Goal: Register for event/course

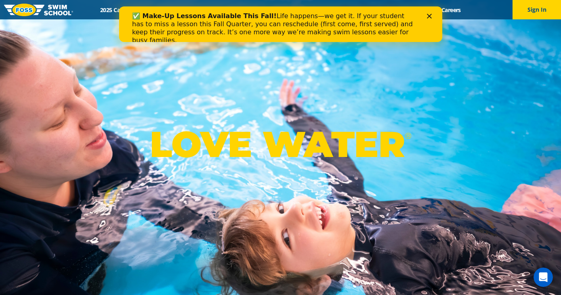
click at [428, 14] on icon "Close" at bounding box center [428, 16] width 5 height 5
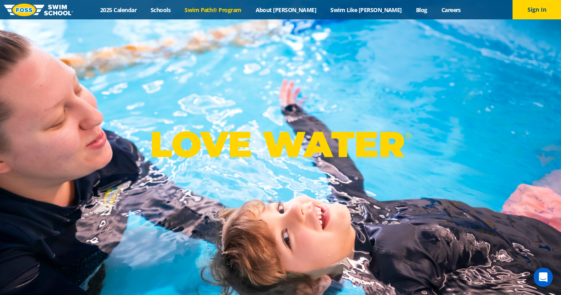
click at [229, 11] on link "Swim Path® Program" at bounding box center [213, 10] width 71 height 8
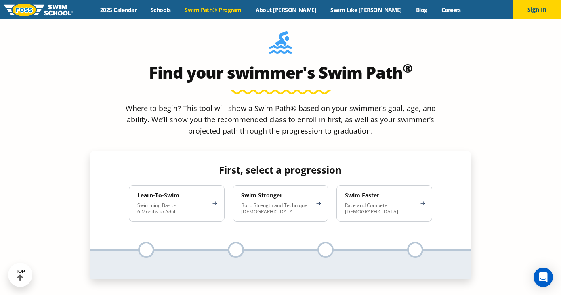
scroll to position [721, 0]
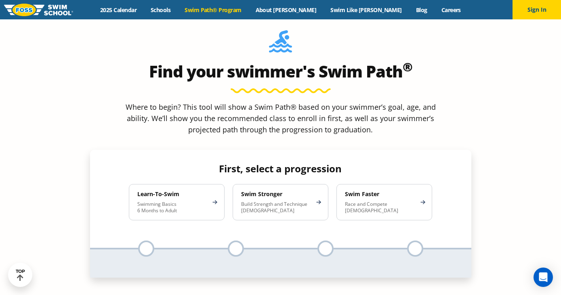
click at [147, 241] on div at bounding box center [146, 249] width 16 height 16
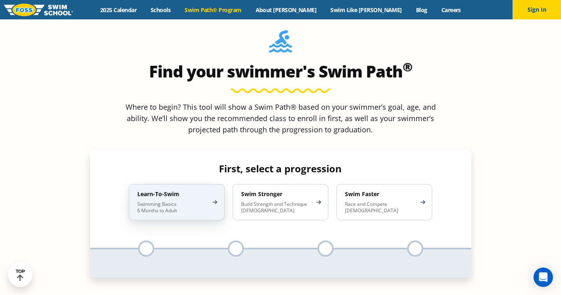
click at [164, 201] on p "Swimming Basics 6 Months to Adult" at bounding box center [172, 207] width 71 height 13
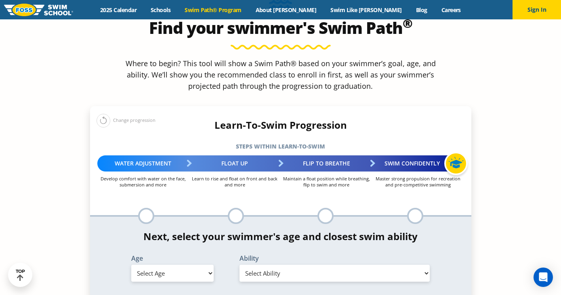
scroll to position [767, 0]
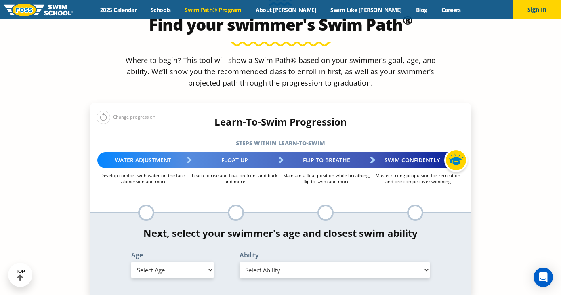
click at [195, 262] on select "Select Age 6 months - 1 year 1 year 2 years 3 years 4 years 5 years 6 years 7 y…" at bounding box center [172, 270] width 82 height 17
select select "7-years"
click at [279, 262] on select "Select Ability First in-water experience When in the water, reliant on a life j…" at bounding box center [334, 270] width 191 height 17
select select "7-years-when-in-the-water-reliant-on-a-life-jacket-or-floatation-device"
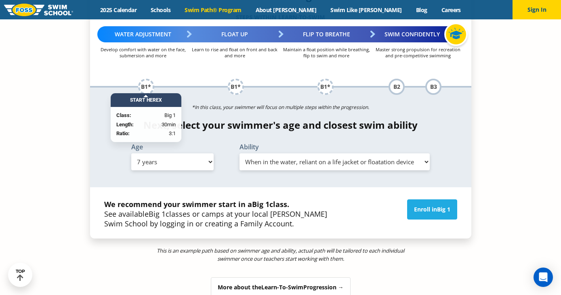
scroll to position [895, 0]
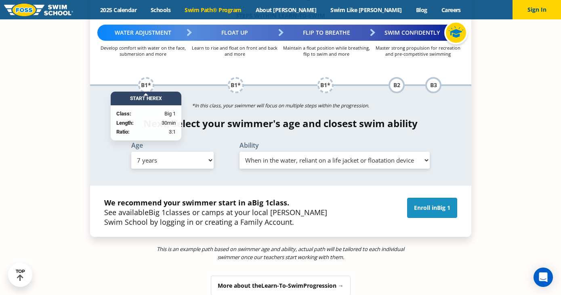
click at [429, 198] on link "Enroll in Big 1" at bounding box center [432, 208] width 50 height 20
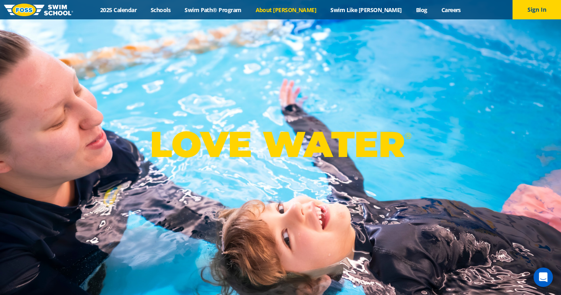
click at [299, 9] on link "About [PERSON_NAME]" at bounding box center [285, 10] width 75 height 8
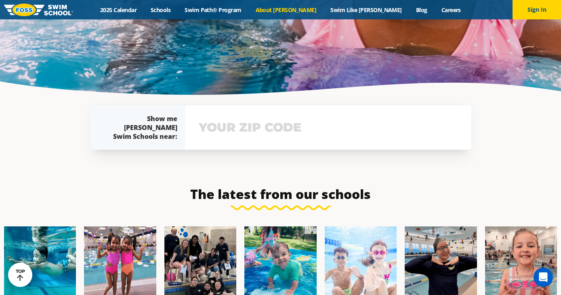
click at [258, 116] on input "text" at bounding box center [328, 127] width 263 height 23
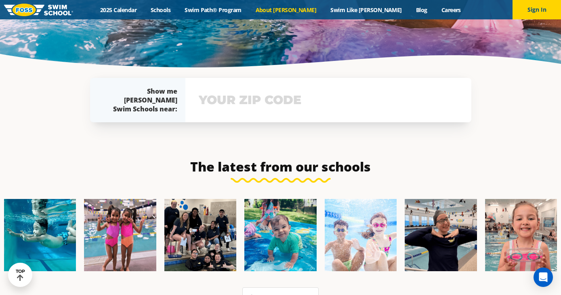
scroll to position [1805, 0]
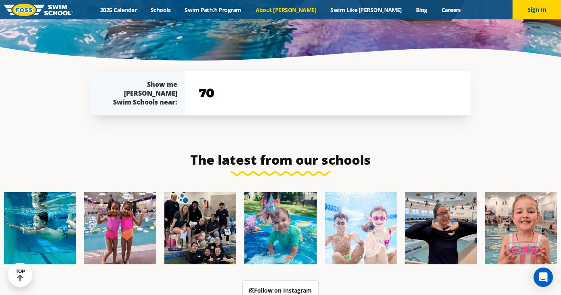
type input "7"
click at [144, 8] on link "2025 Calendar" at bounding box center [118, 10] width 50 height 8
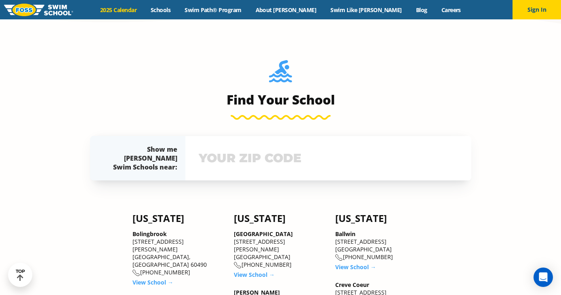
scroll to position [788, 0]
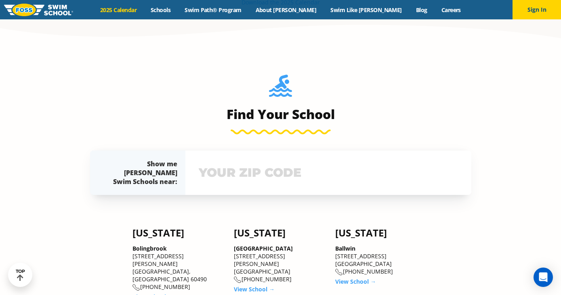
click at [242, 176] on input "text" at bounding box center [328, 172] width 263 height 23
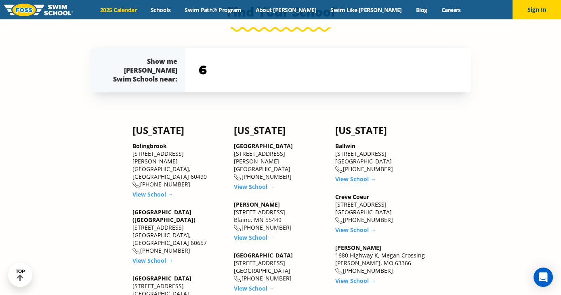
scroll to position [898, 0]
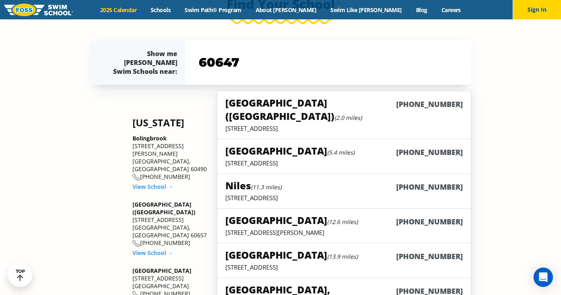
type input "60647"
click at [279, 103] on h5 "[GEOGRAPHIC_DATA] ([GEOGRAPHIC_DATA]) (2.0 miles)" at bounding box center [310, 109] width 170 height 27
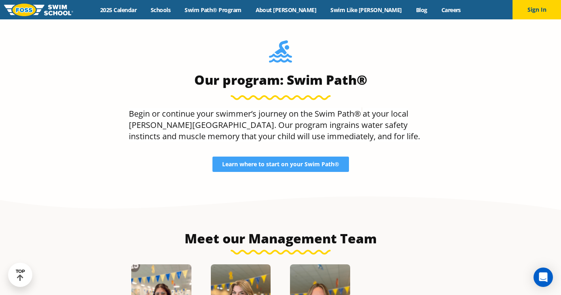
scroll to position [720, 0]
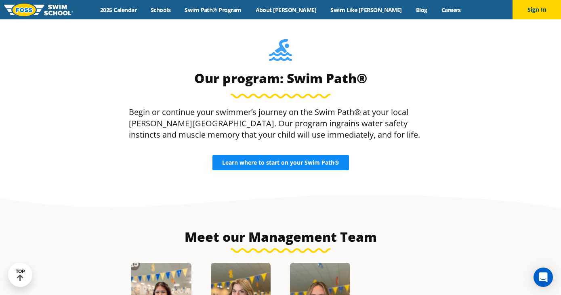
click at [286, 160] on span "Learn where to start on your Swim Path®" at bounding box center [280, 163] width 117 height 6
click at [272, 160] on span "Learn where to start on your Swim Path®" at bounding box center [280, 163] width 117 height 6
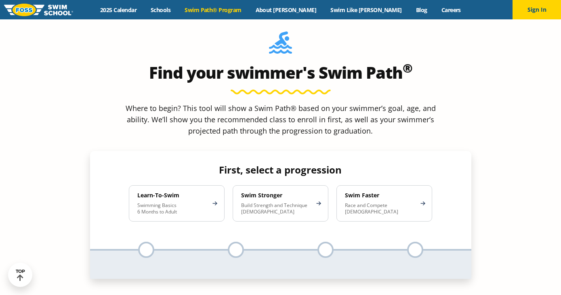
scroll to position [725, 0]
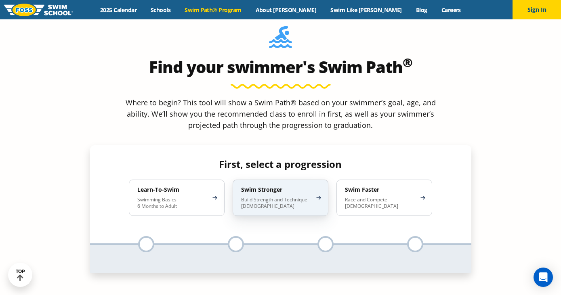
click at [274, 197] on p "Build Strength and Technique 5-13 Years Old" at bounding box center [276, 203] width 71 height 13
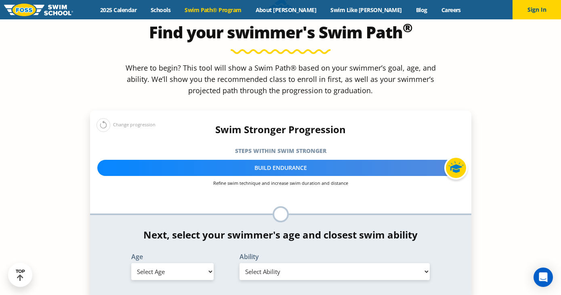
scroll to position [773, 0]
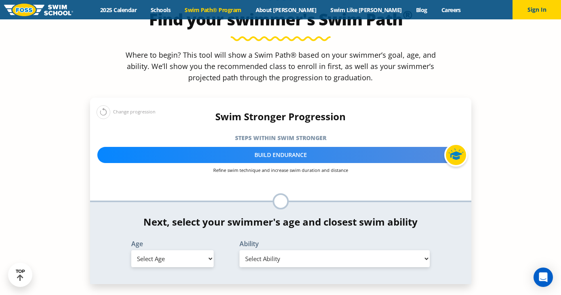
click at [205, 250] on select "Select Age 6 months - 1 year 1 year 2 years 3 years 4 years 5 years 6 years 7 y…" at bounding box center [172, 258] width 82 height 17
select select "10-years-"
click at [262, 250] on select "Select Ability First in-water experience When in the water, reliant on a life j…" at bounding box center [334, 258] width 191 height 17
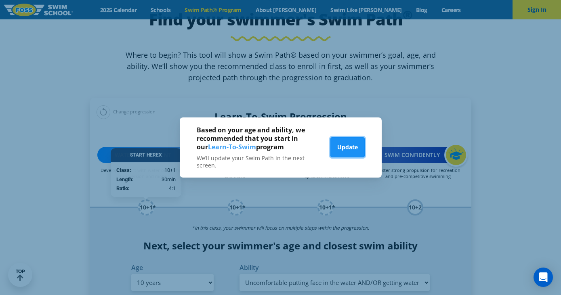
click at [346, 147] on button "Update" at bounding box center [347, 147] width 34 height 20
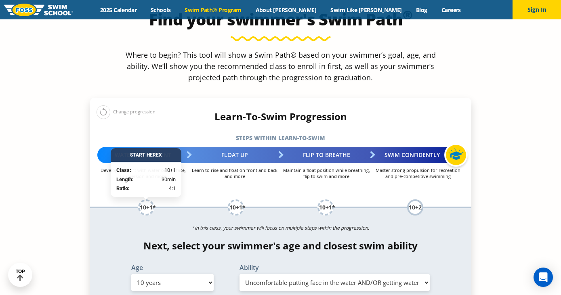
click at [159, 208] on div "*In this class, your swimmer will focus on multiple steps within the progressio…" at bounding box center [280, 258] width 381 height 100
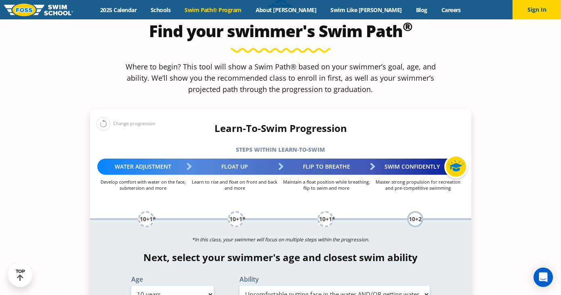
scroll to position [760, 0]
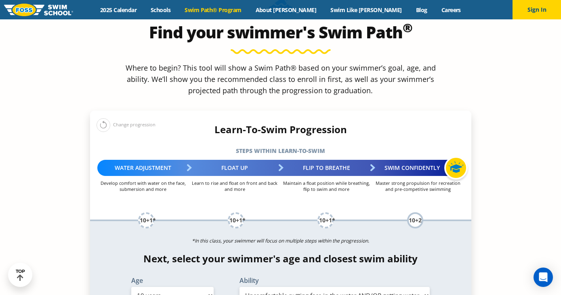
click at [278, 287] on select "Select Ability First in-water experience When in the water, reliant on a life j…" at bounding box center [334, 295] width 191 height 17
select select "10-years--able-to-swim-front-crawl-40-ft-backstroke-40-ft-and-breaststroke-15-ft"
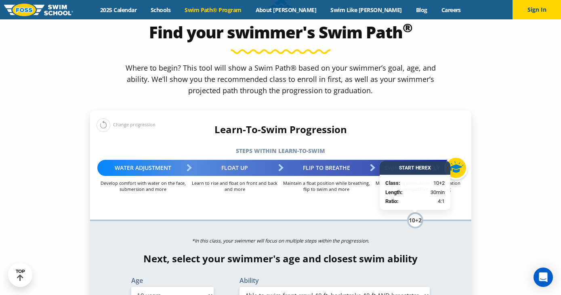
click at [277, 287] on select "Select Ability First in-water experience When in the water, reliant on a life j…" at bounding box center [334, 295] width 191 height 17
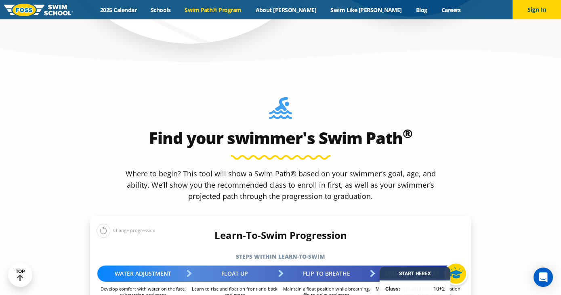
scroll to position [655, 0]
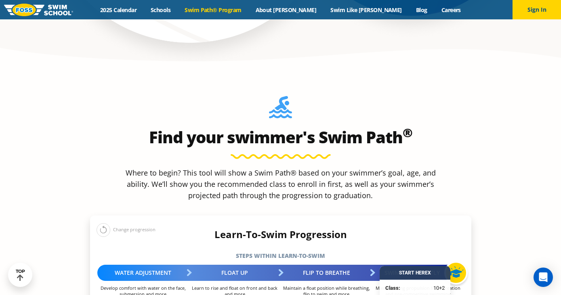
click at [138, 265] on div "Water Adjustment" at bounding box center [143, 273] width 92 height 16
click at [140, 285] on p "Develop comfort with water on the face, submersion and more" at bounding box center [143, 291] width 92 height 12
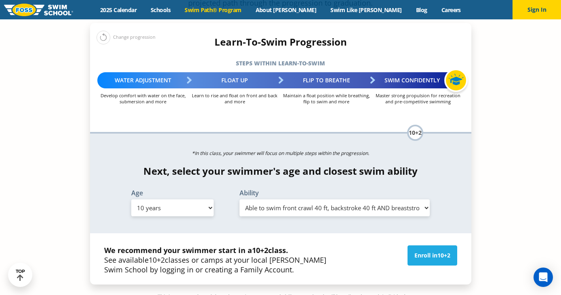
scroll to position [849, 0]
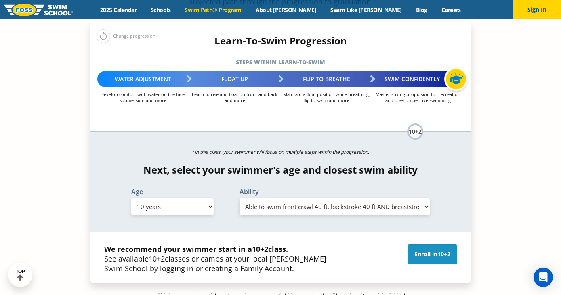
click at [437, 250] on span "10+2" at bounding box center [443, 254] width 13 height 8
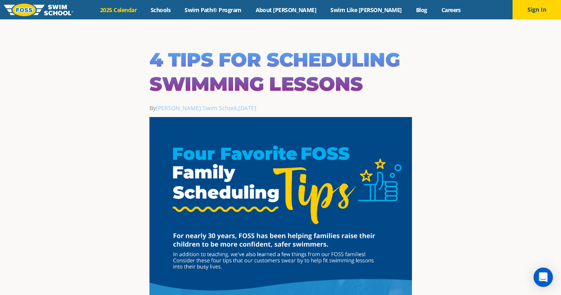
click at [144, 12] on link "2025 Calendar" at bounding box center [118, 10] width 50 height 8
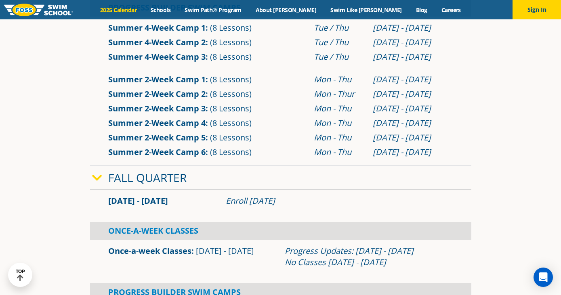
scroll to position [379, 0]
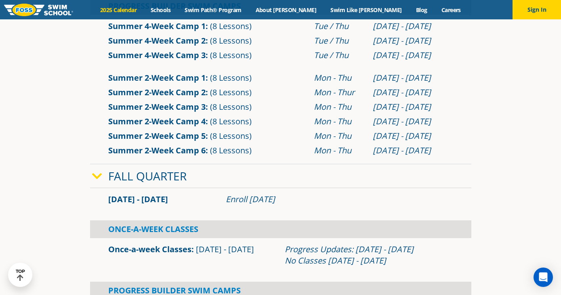
click at [131, 179] on link "Fall Quarter" at bounding box center [147, 175] width 78 height 15
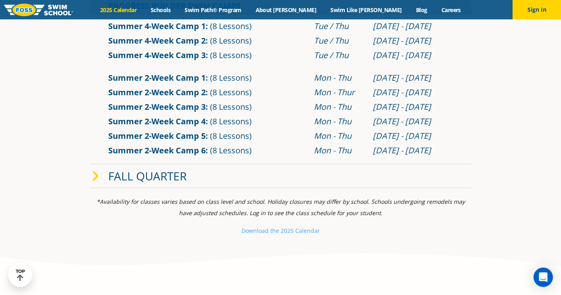
click at [131, 179] on link "Fall Quarter" at bounding box center [147, 175] width 78 height 15
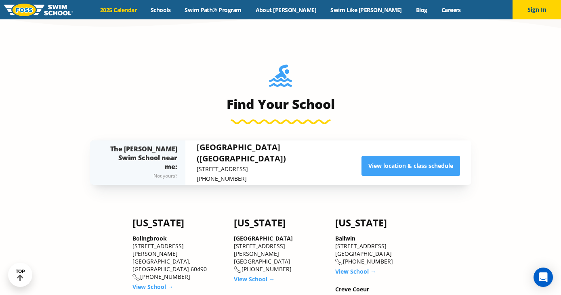
scroll to position [795, 0]
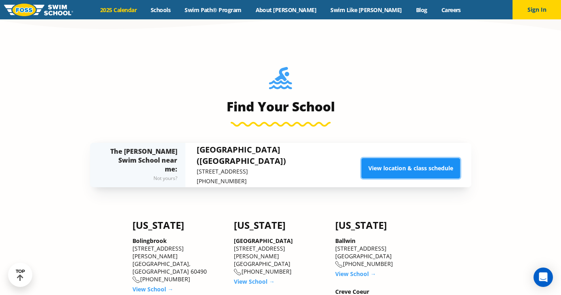
click at [439, 175] on link "View location & class schedule" at bounding box center [410, 168] width 99 height 20
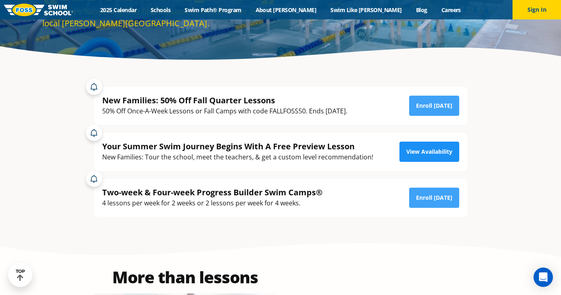
scroll to position [61, 0]
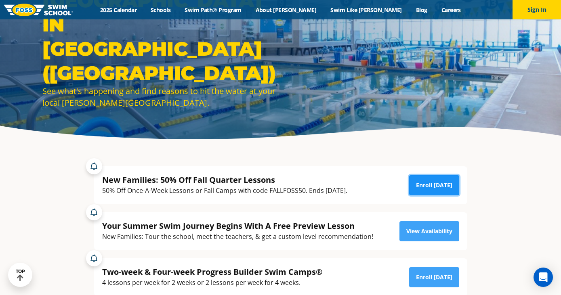
click at [434, 181] on link "Enroll [DATE]" at bounding box center [434, 185] width 50 height 20
